Goal: Find contact information: Find contact information

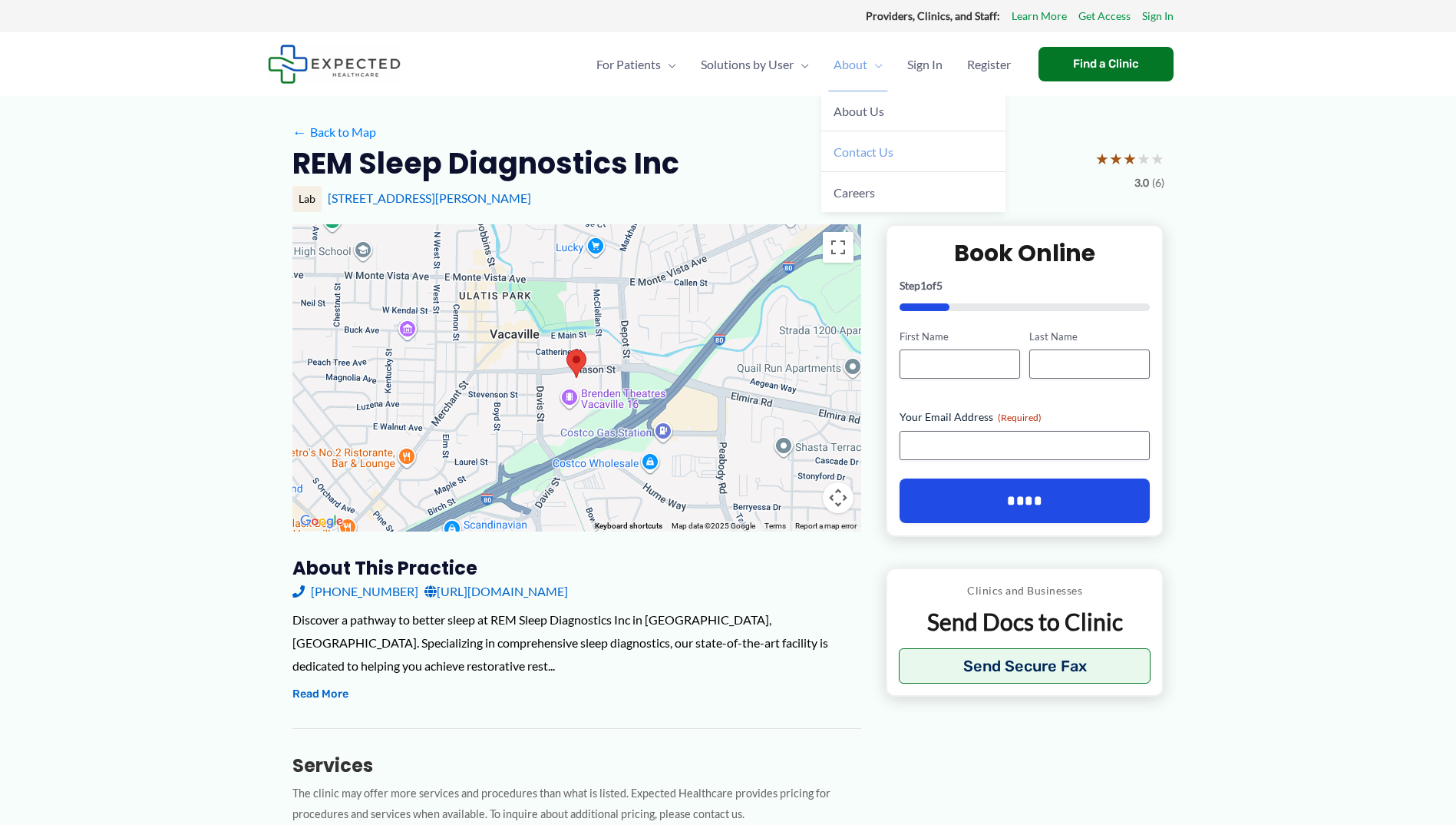
click at [859, 156] on span "Contact Us" at bounding box center [862, 151] width 60 height 14
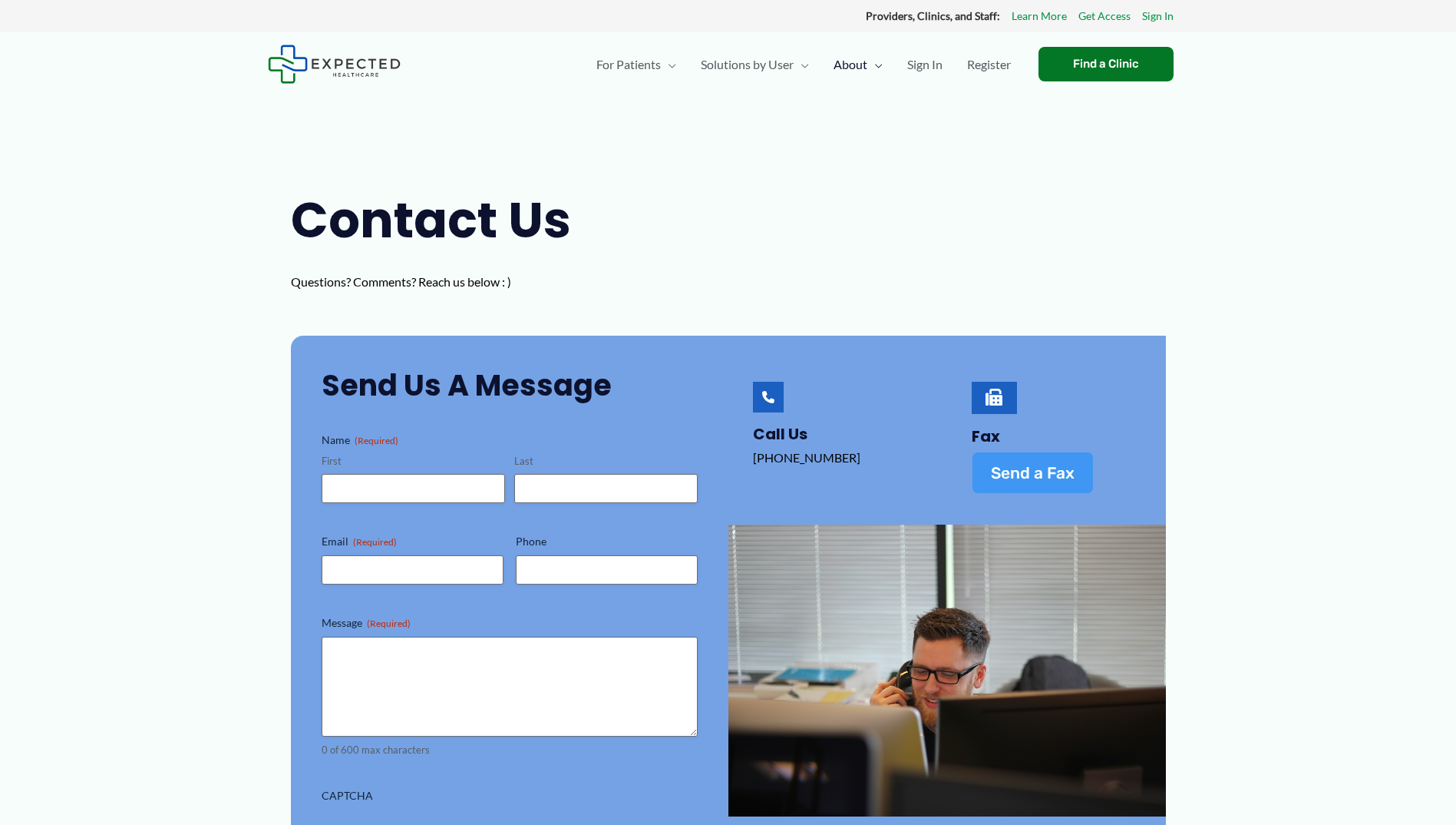
click at [1003, 475] on span "Send a Fax" at bounding box center [1032, 472] width 83 height 16
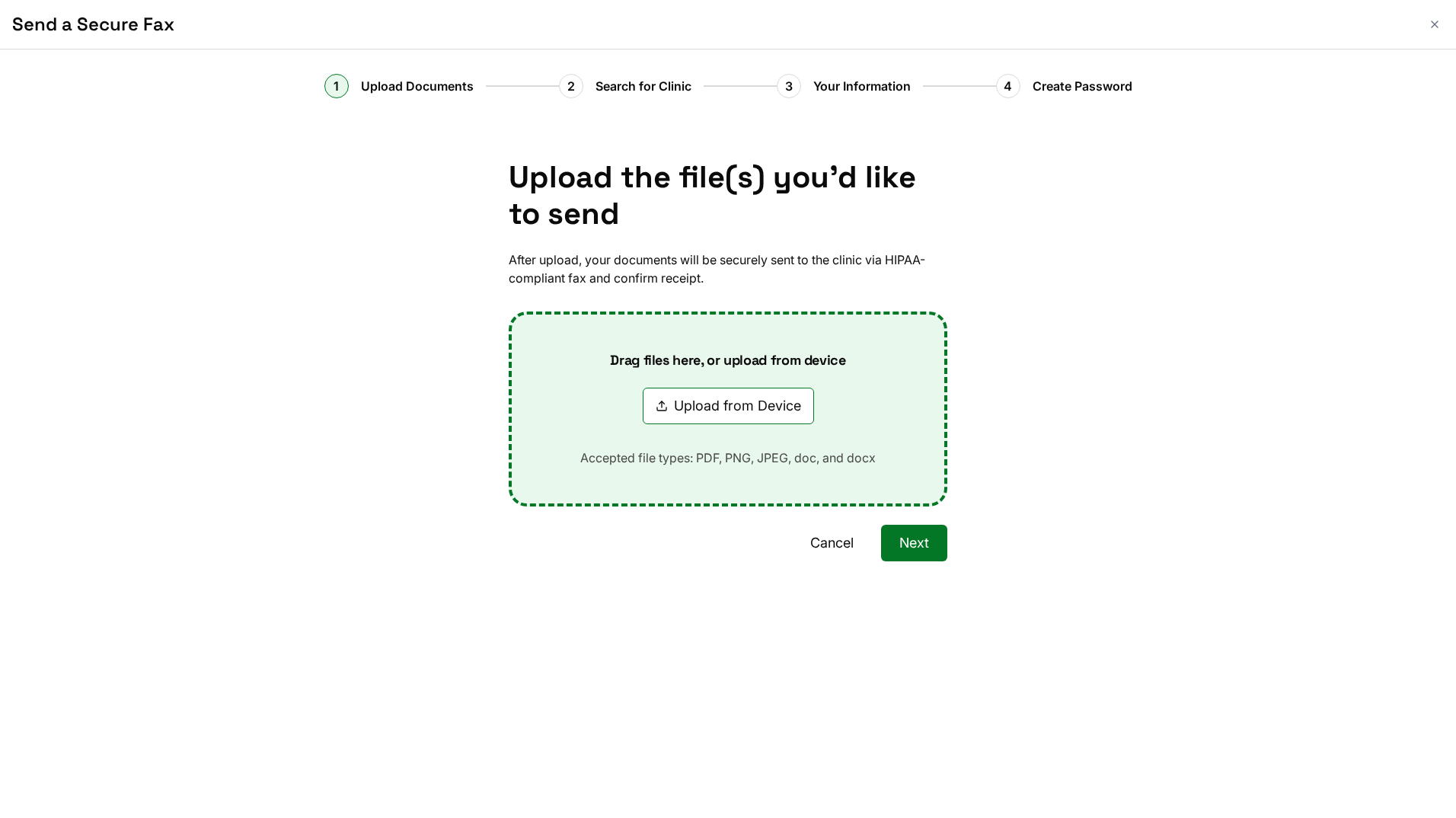
click at [775, 399] on button "Upload from Device" at bounding box center [728, 406] width 171 height 37
